Goal: Navigation & Orientation: Go to known website

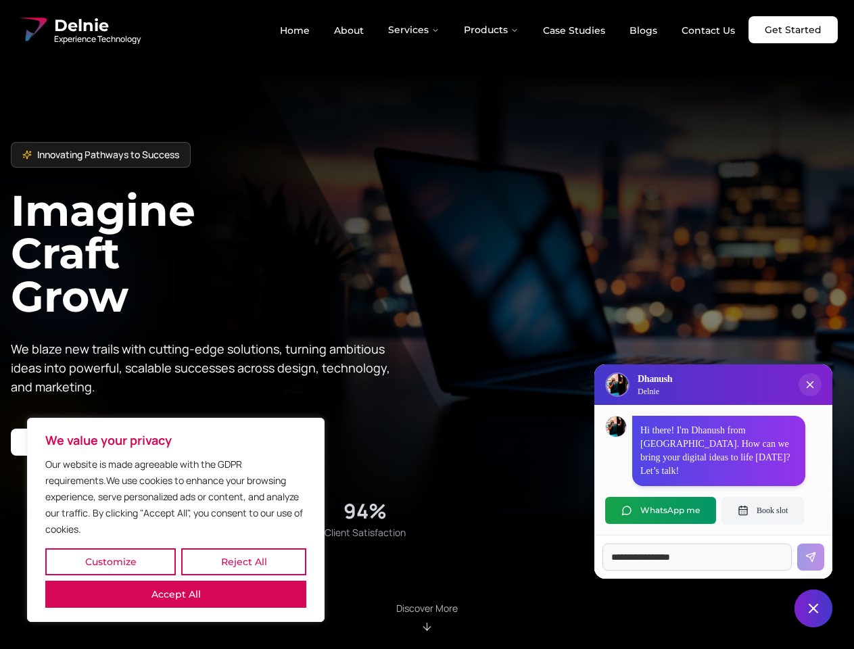
click at [110, 562] on button "Customize" at bounding box center [110, 561] width 130 height 27
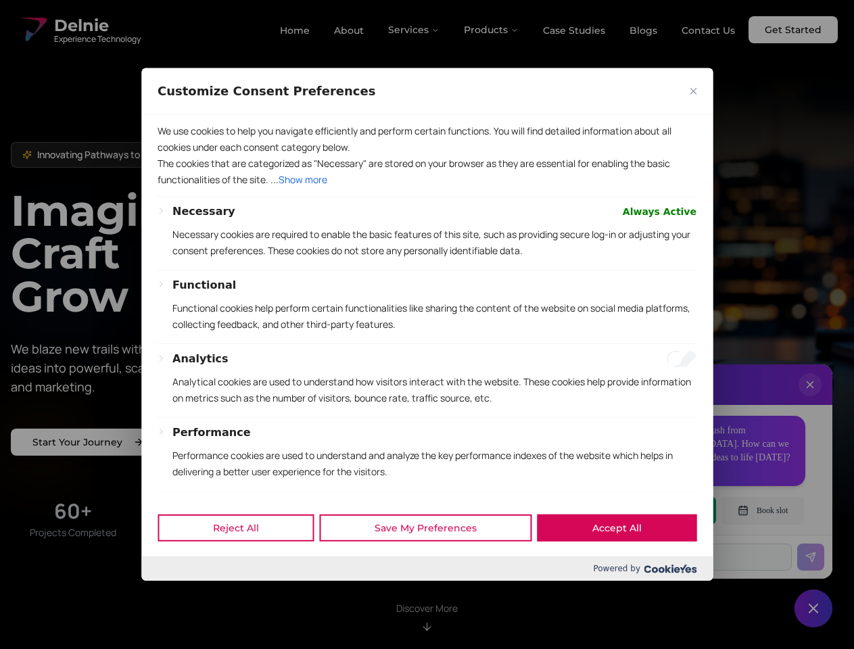
click at [176, 581] on div "Reject All Save My Preferences Accept All Powered by" at bounding box center [426, 540] width 571 height 82
click at [426, 324] on p "Functional cookies help perform certain functionalities like sharing the conten…" at bounding box center [434, 316] width 524 height 32
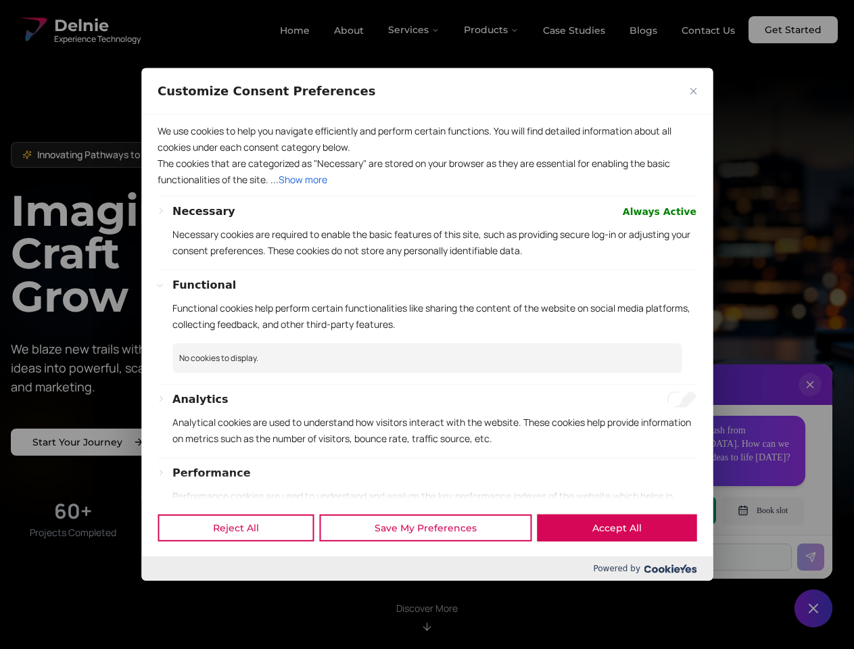
click at [414, 30] on div at bounding box center [427, 324] width 854 height 649
click at [491, 30] on div at bounding box center [427, 324] width 854 height 649
click at [810, 398] on div at bounding box center [427, 324] width 854 height 649
click at [660, 510] on div "Reject All Save My Preferences Accept All" at bounding box center [426, 527] width 571 height 57
click at [762, 510] on div at bounding box center [427, 324] width 854 height 649
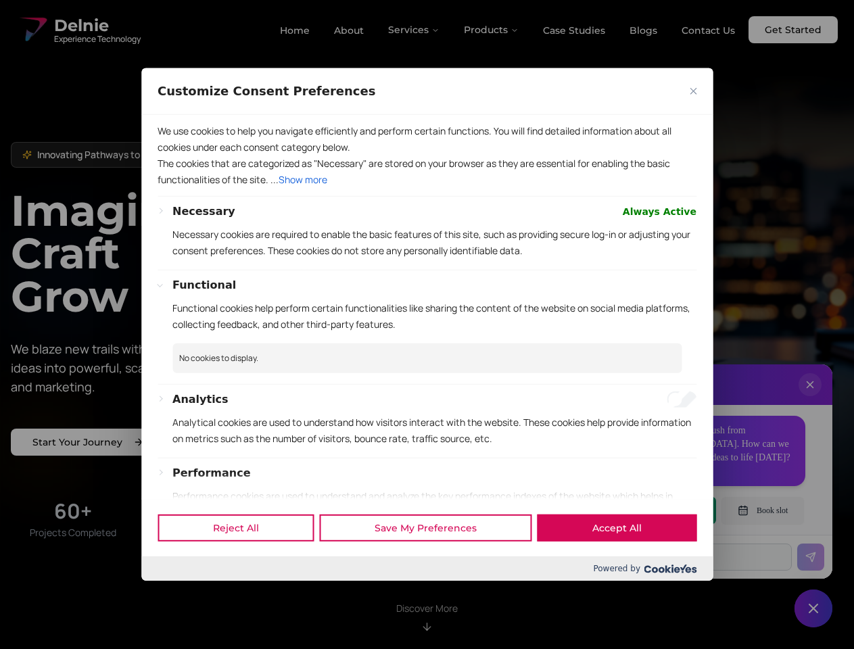
click at [813, 608] on div at bounding box center [427, 324] width 854 height 649
